Goal: Task Accomplishment & Management: Use online tool/utility

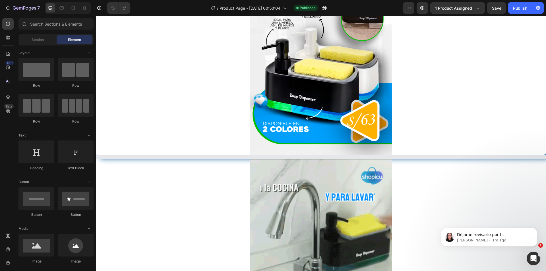
scroll to position [199, 0]
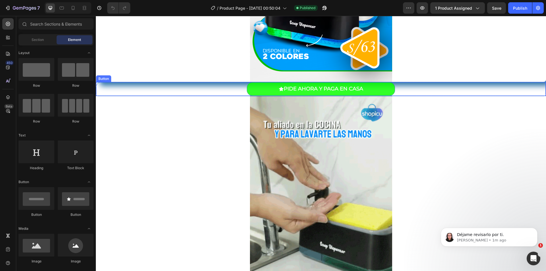
click at [216, 90] on div "PIDE AHORA Y PAGA EN CASA Button" at bounding box center [321, 89] width 450 height 14
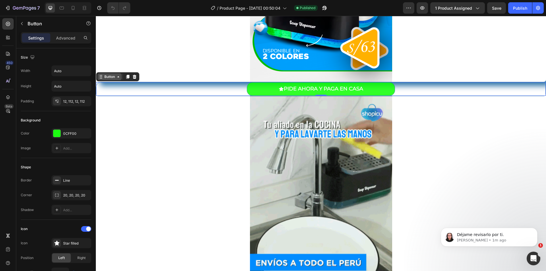
click at [104, 77] on div "Button" at bounding box center [109, 76] width 13 height 5
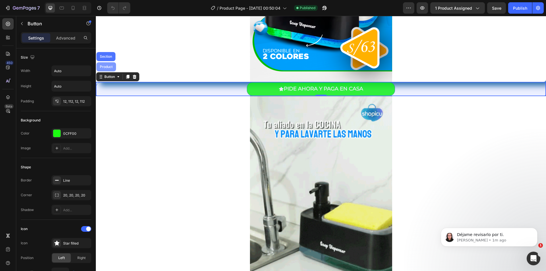
click at [105, 69] on div "Product" at bounding box center [106, 66] width 15 height 3
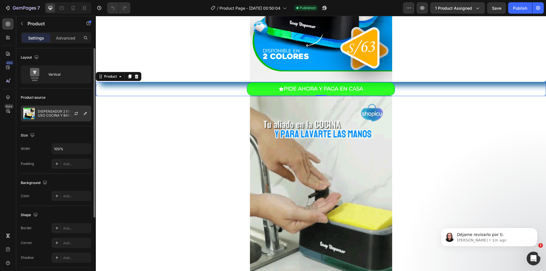
click at [49, 113] on p "DISPENSADOR 2 EN 1 MULTI USO COCINA Y BAÑO" at bounding box center [63, 113] width 51 height 8
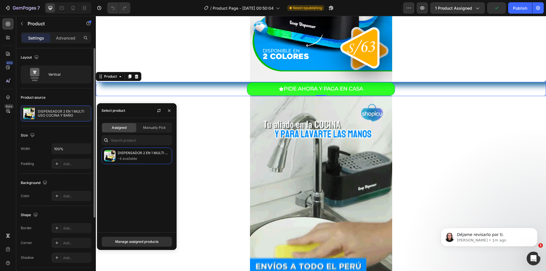
click at [54, 94] on div "Product source" at bounding box center [56, 97] width 71 height 9
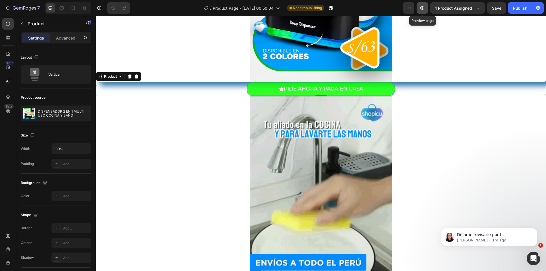
click at [425, 7] on icon "button" at bounding box center [422, 8] width 6 height 6
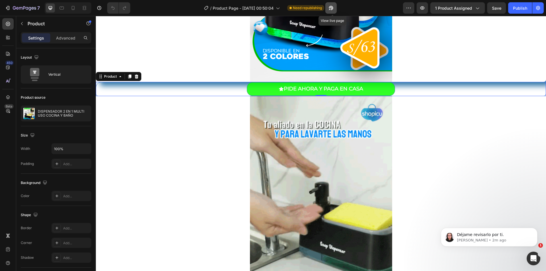
click at [332, 10] on icon "button" at bounding box center [331, 8] width 6 height 6
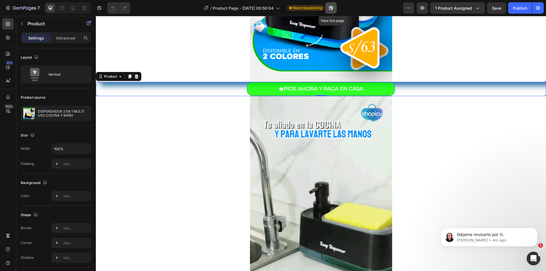
click at [337, 8] on button "button" at bounding box center [330, 7] width 11 height 11
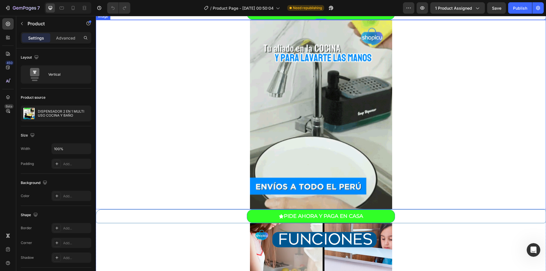
scroll to position [398, 0]
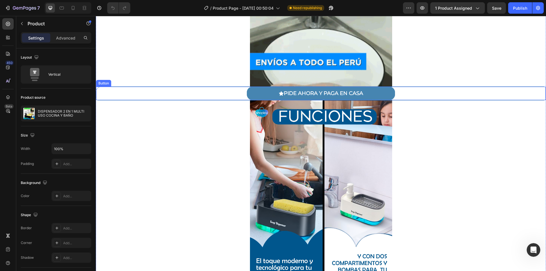
click at [256, 96] on button "PIDE AHORA Y PAGA EN CASA" at bounding box center [321, 93] width 148 height 13
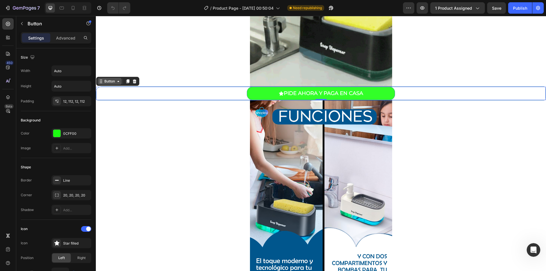
click at [112, 81] on div "Button" at bounding box center [109, 81] width 13 height 5
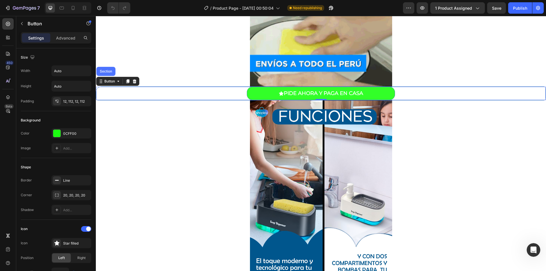
click at [235, 95] on div "PIDE AHORA Y PAGA EN CASA Button Section 0" at bounding box center [321, 93] width 450 height 14
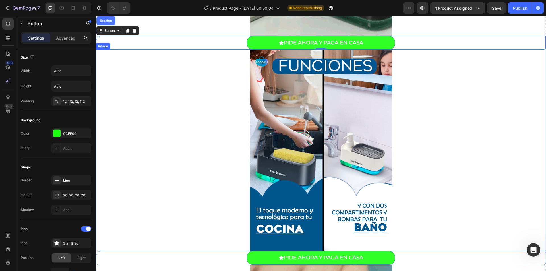
scroll to position [512, 0]
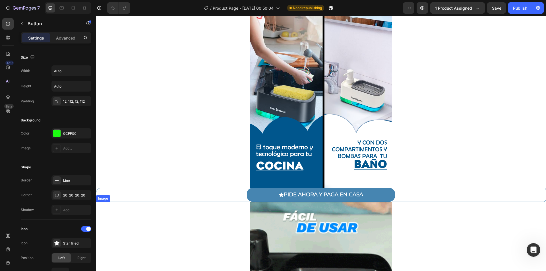
click at [256, 199] on button "PIDE AHORA Y PAGA EN CASA" at bounding box center [321, 194] width 148 height 13
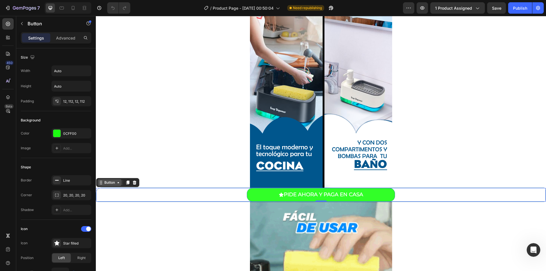
click at [110, 183] on div "Button" at bounding box center [109, 182] width 13 height 5
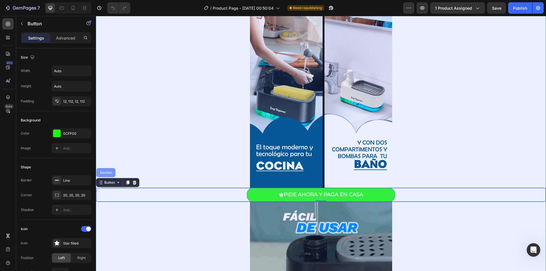
click at [103, 170] on div "Section" at bounding box center [105, 172] width 19 height 9
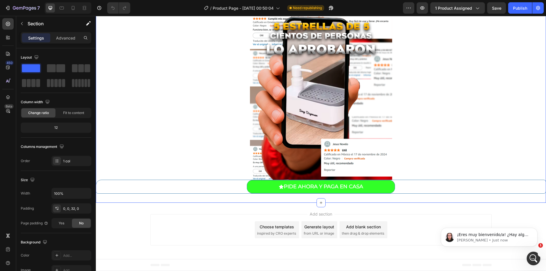
scroll to position [0, 0]
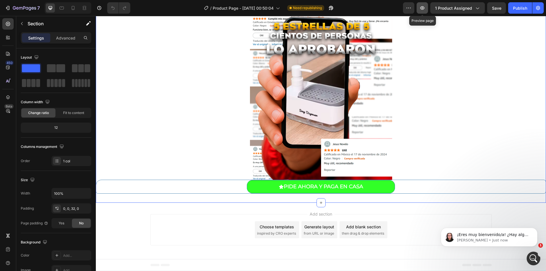
click at [425, 6] on icon "button" at bounding box center [422, 8] width 6 height 6
